Goal: Register for event/course

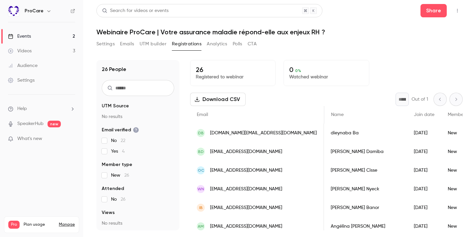
scroll to position [0, 234]
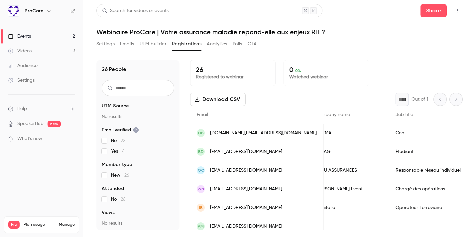
click at [34, 8] on h6 "ProCare" at bounding box center [34, 11] width 19 height 7
click at [26, 34] on div "Events" at bounding box center [19, 36] width 23 height 7
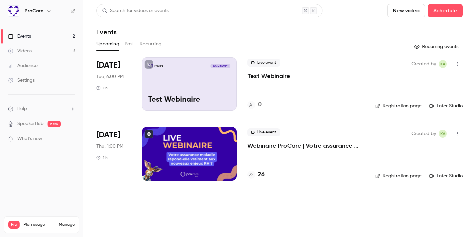
click at [177, 75] on div "ProCare [DATE] 6:00 PM Test Webinaire" at bounding box center [189, 83] width 95 height 53
